Goal: Find specific page/section: Find specific page/section

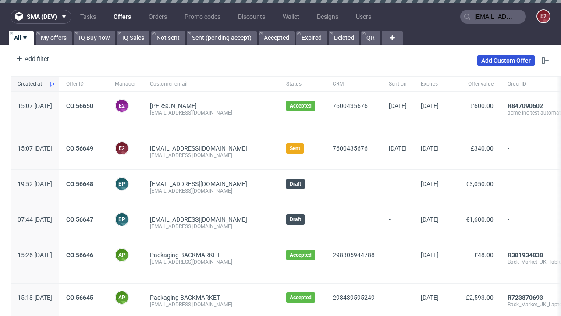
type input "[EMAIL_ADDRESS][DOMAIN_NAME]"
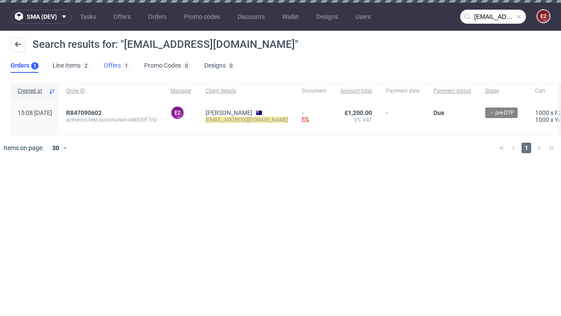
click at [117, 66] on link "Offers 1" at bounding box center [117, 66] width 26 height 14
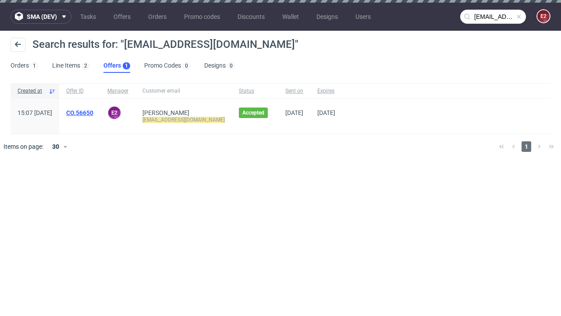
click at [93, 113] on link "CO.56650" at bounding box center [79, 112] width 27 height 7
